Goal: Find specific page/section: Find specific page/section

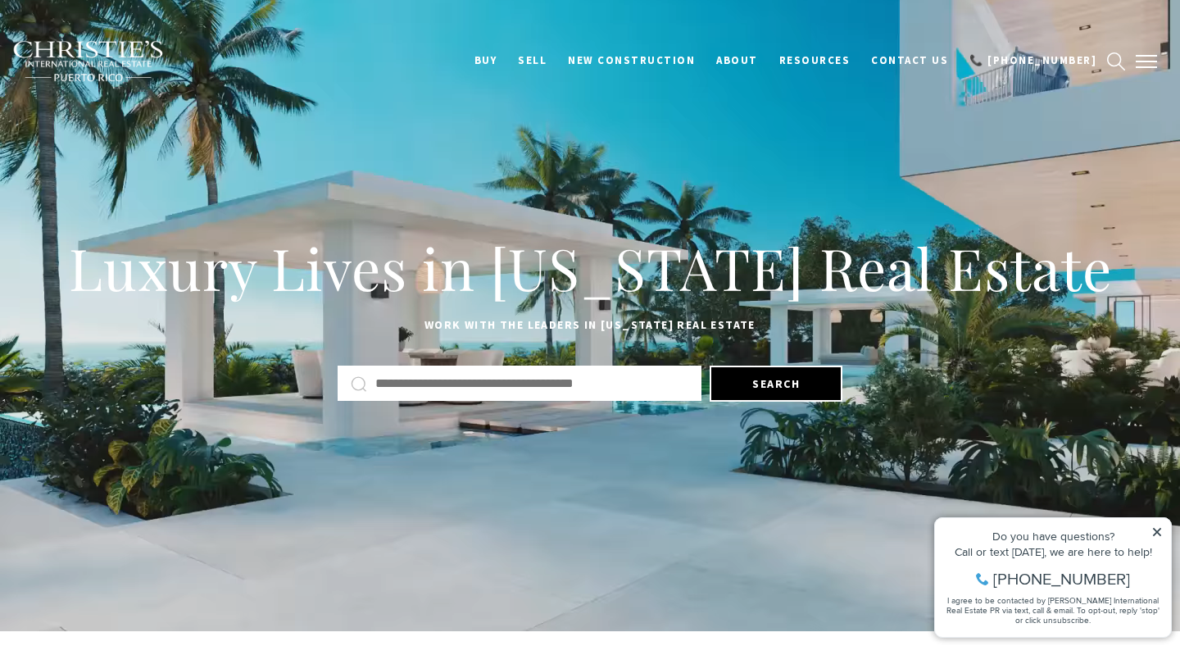
click at [1134, 71] on button "button" at bounding box center [1146, 62] width 43 height 48
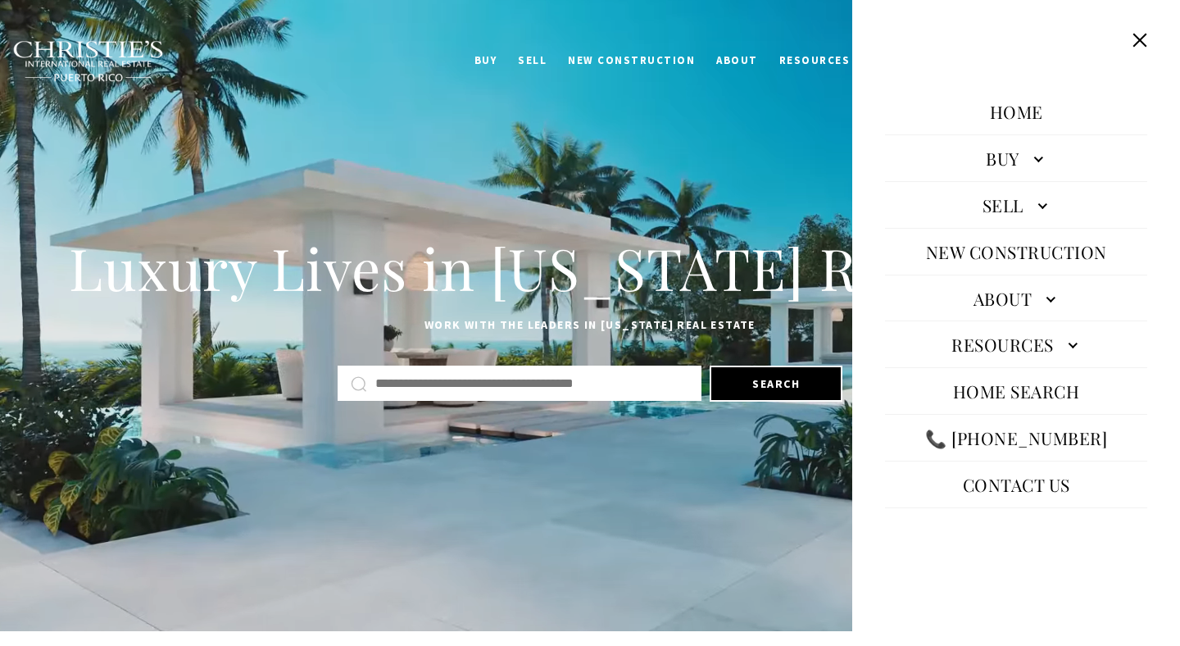
click at [1015, 296] on link "About" at bounding box center [1016, 298] width 262 height 39
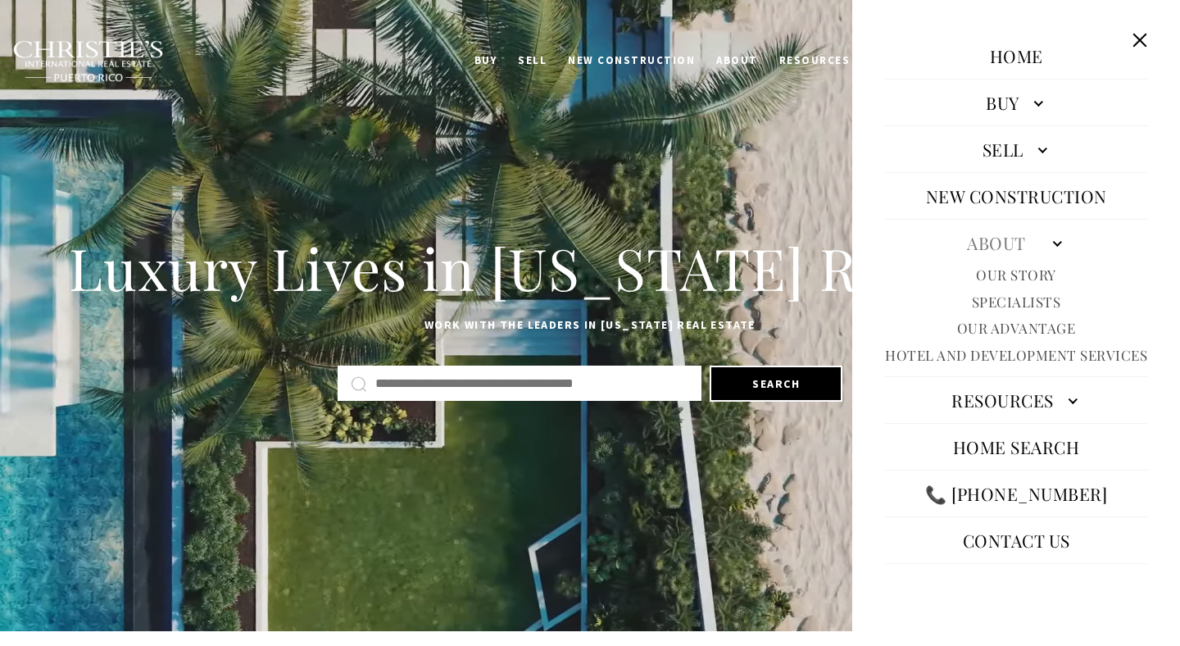
click at [1022, 301] on link "Specialists" at bounding box center [1016, 302] width 89 height 19
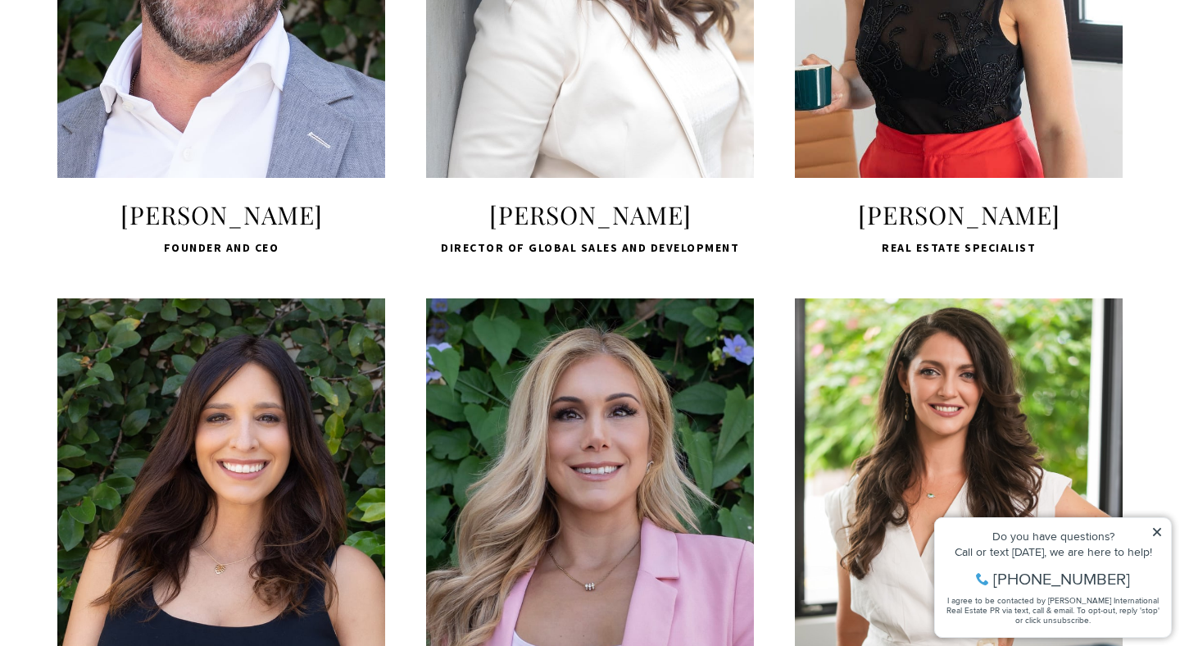
scroll to position [897, 0]
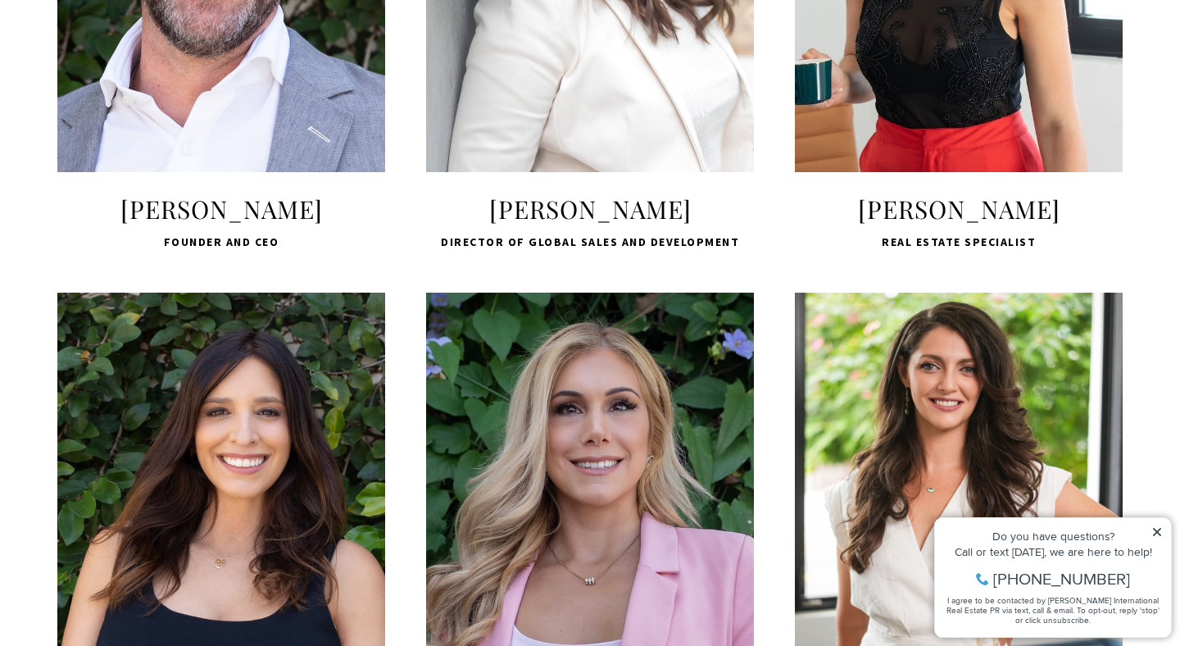
click at [1163, 540] on div "Do you have questions? Call or text today, we are here to help! 347-797-5825 I …" at bounding box center [1053, 577] width 236 height 119
click at [1163, 534] on div "Do you have questions? Call or text today, we are here to help! 347-797-5825 I …" at bounding box center [1053, 577] width 236 height 119
click at [1153, 531] on icon at bounding box center [1156, 531] width 11 height 11
